Goal: Transaction & Acquisition: Obtain resource

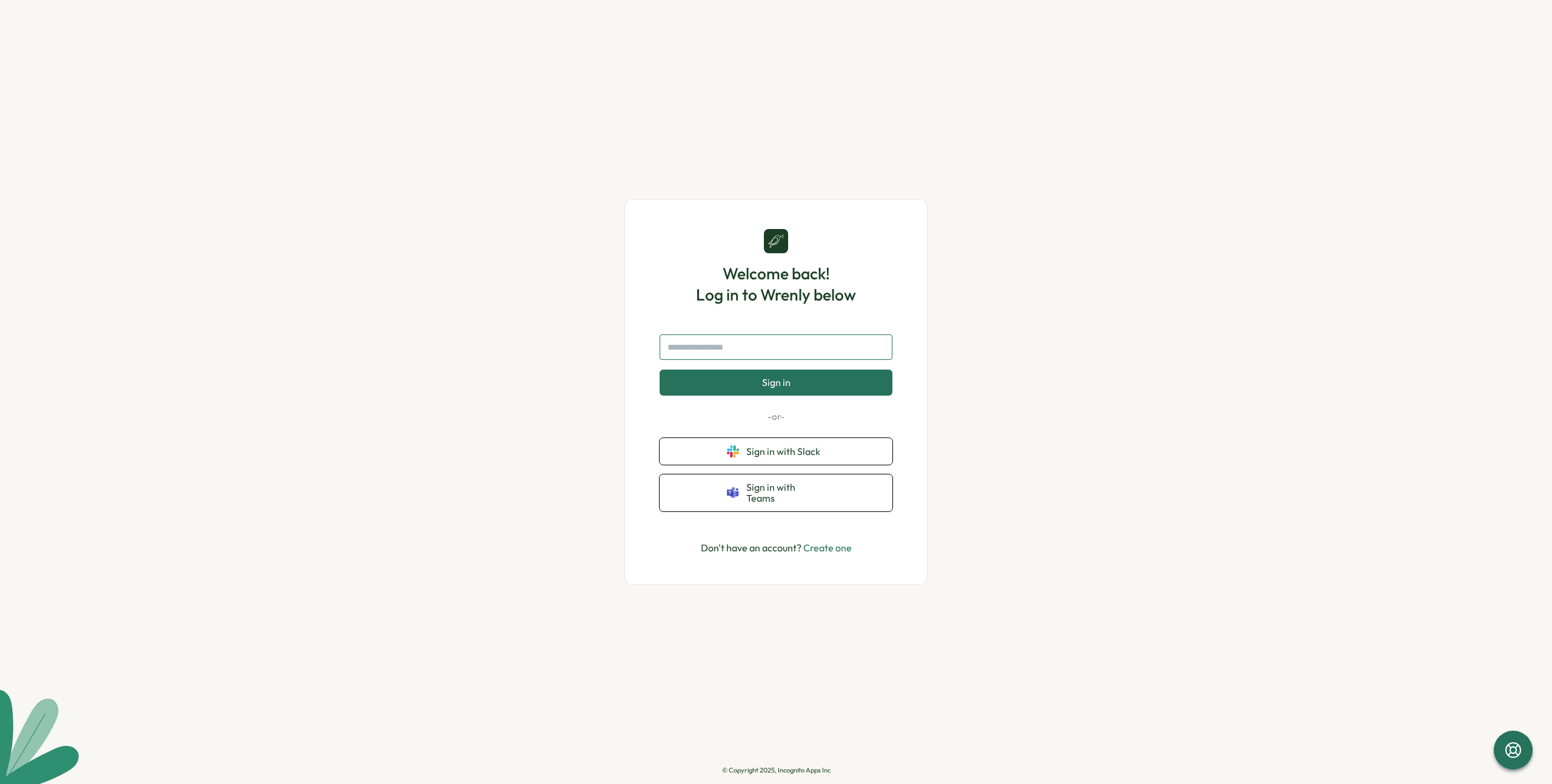
click at [842, 348] on input "text" at bounding box center [776, 347] width 233 height 26
click at [1016, 369] on div "Welcome back! Log in to Wrenly below Sign in -or- Sign in with Slack Sign in wi…" at bounding box center [776, 392] width 1552 height 784
click at [841, 359] on input "text" at bounding box center [776, 347] width 233 height 26
click at [748, 358] on input "text" at bounding box center [776, 347] width 233 height 26
click at [866, 452] on button "Sign in with Slack" at bounding box center [776, 451] width 233 height 27
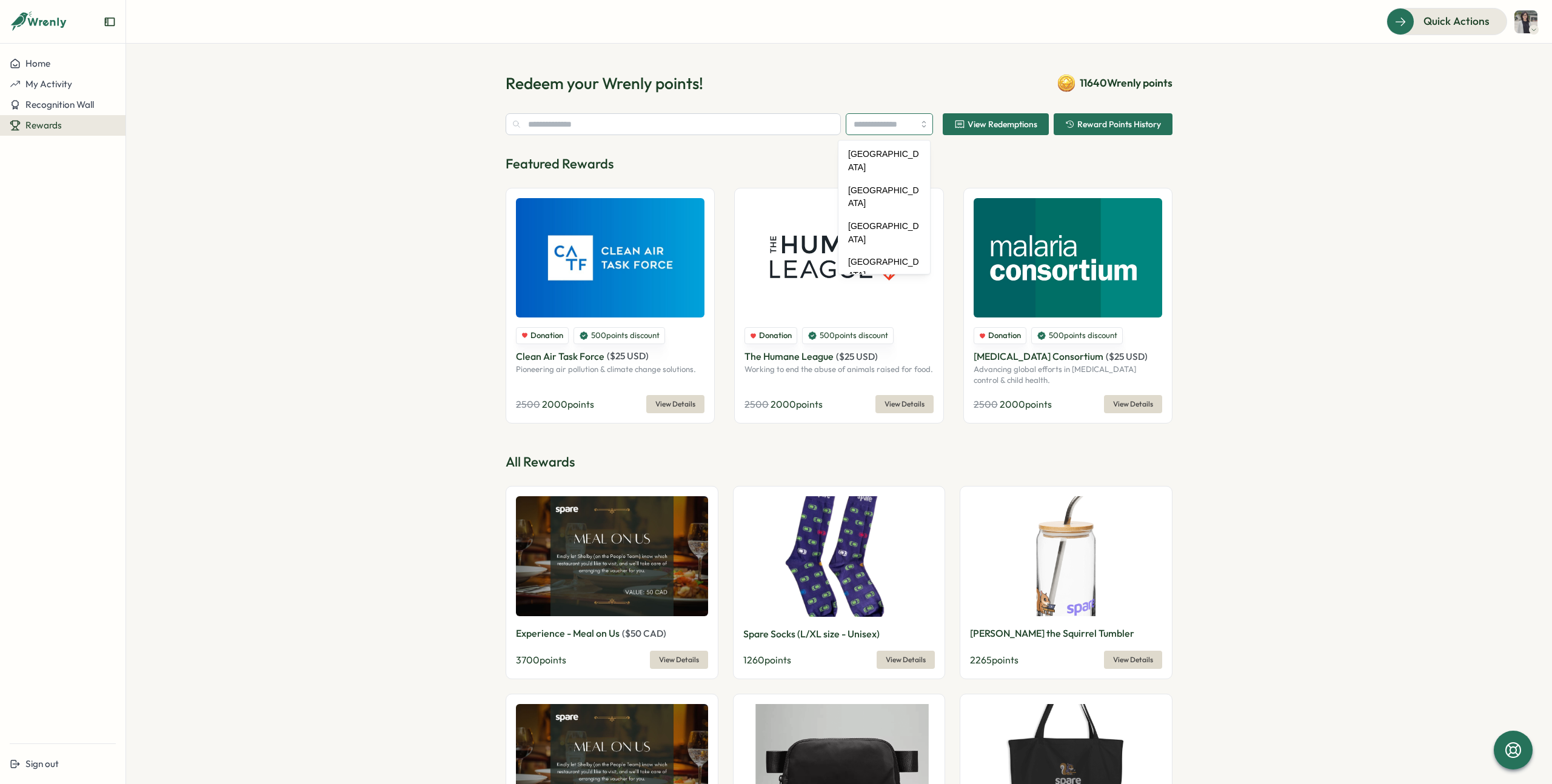
click at [906, 124] on input "search" at bounding box center [889, 124] width 88 height 22
type input "******"
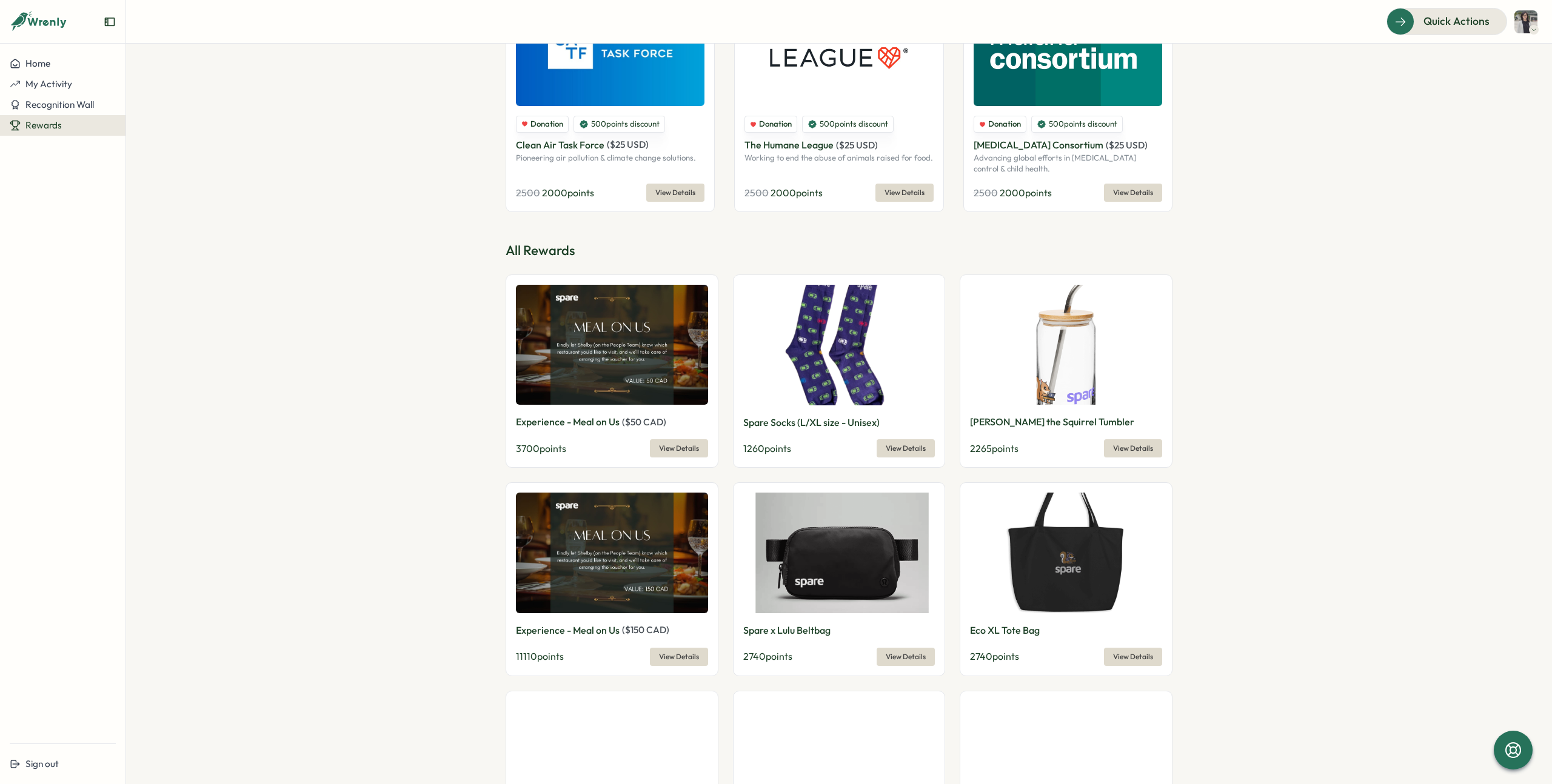
scroll to position [216, 0]
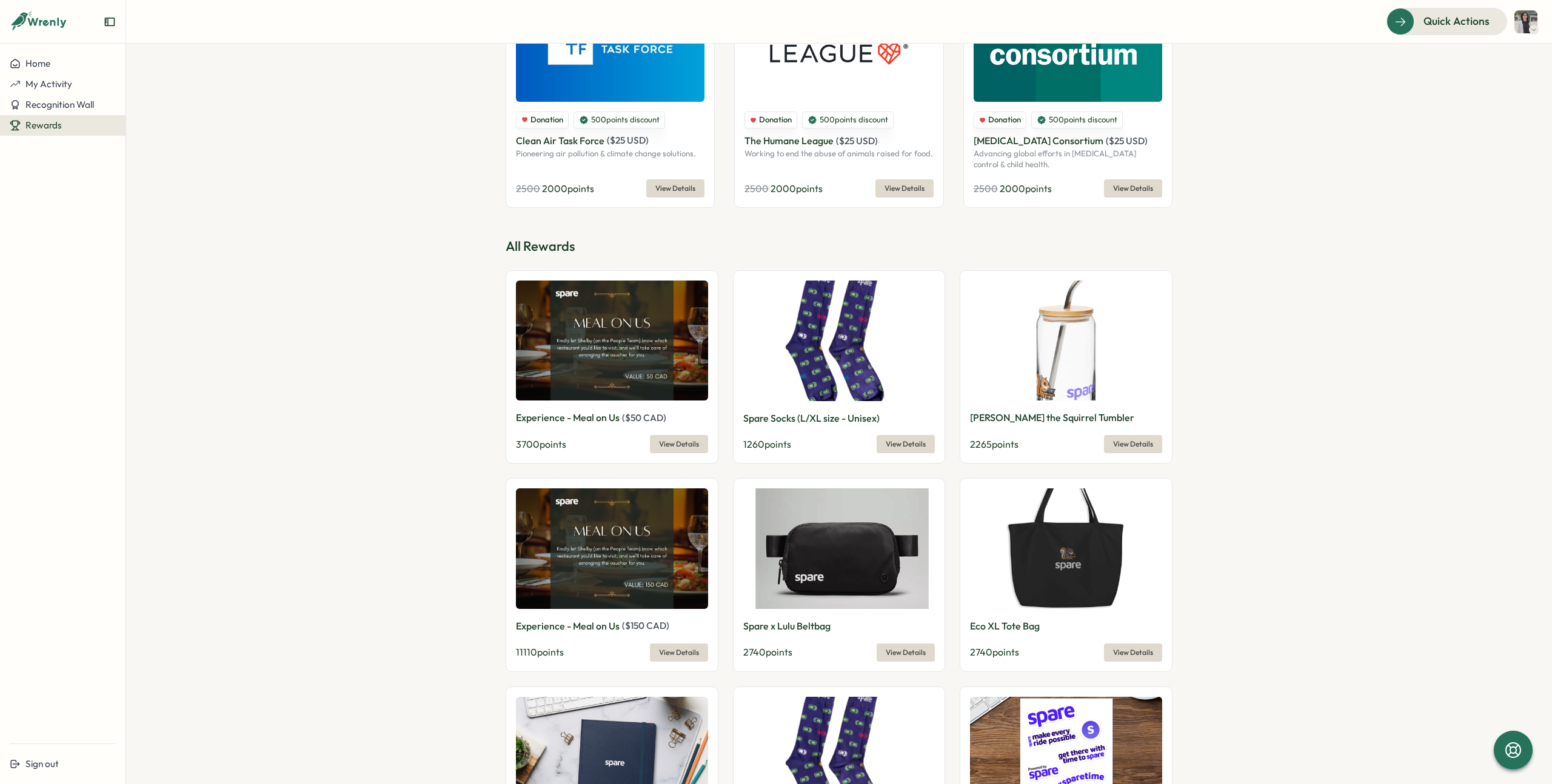
click at [586, 623] on p "Experience - Meal on Us" at bounding box center [568, 626] width 104 height 15
click at [687, 653] on span "View Details" at bounding box center [679, 652] width 40 height 17
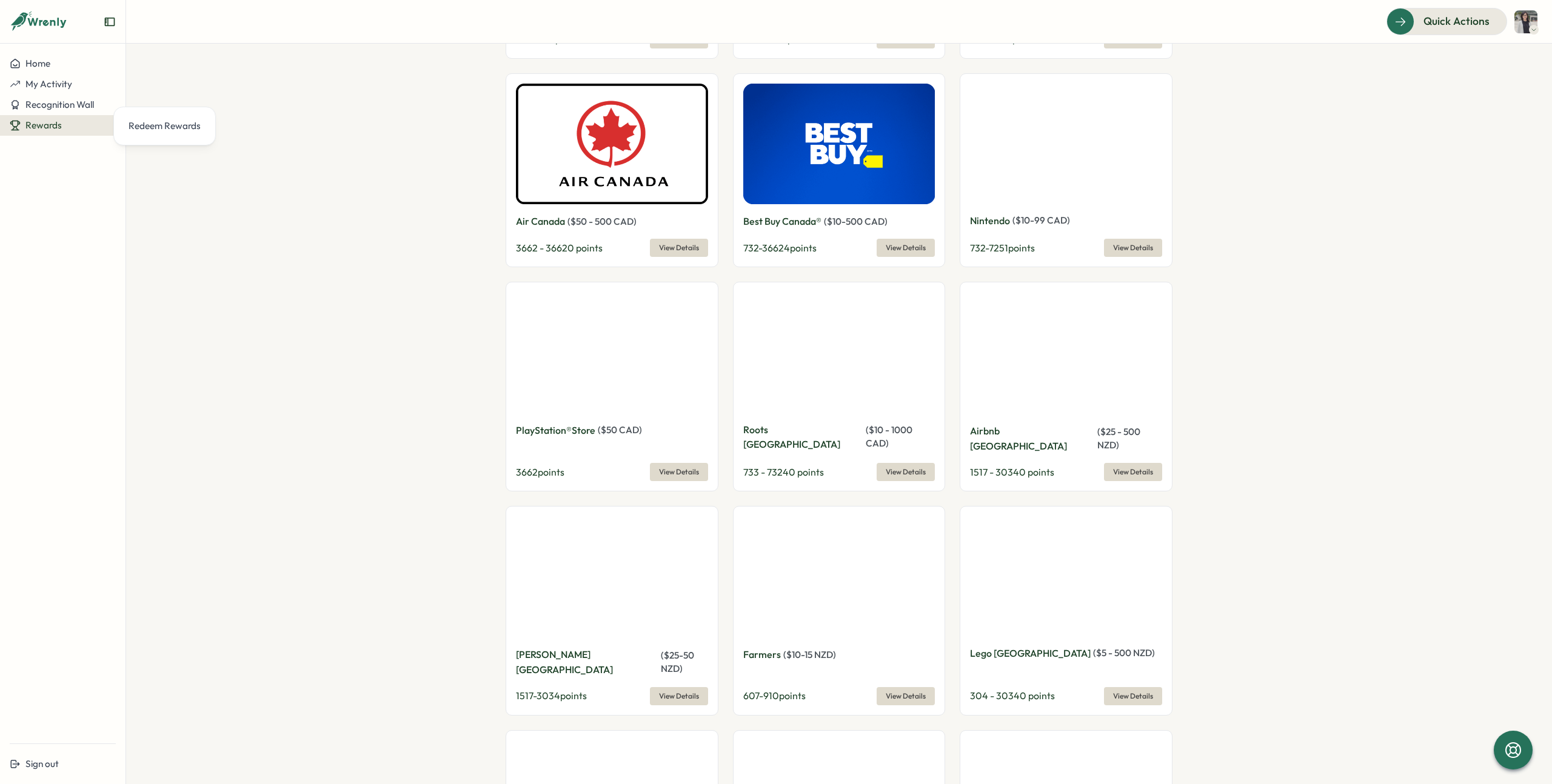
scroll to position [7131, 0]
